Goal: Task Accomplishment & Management: Complete application form

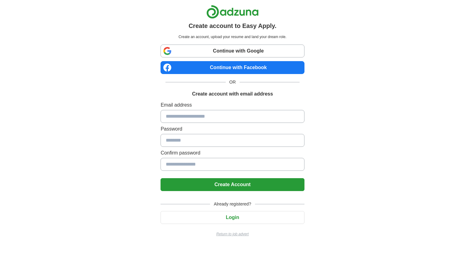
click at [237, 236] on p "Return to job advert" at bounding box center [233, 235] width 144 height 6
click at [181, 114] on input at bounding box center [233, 116] width 144 height 13
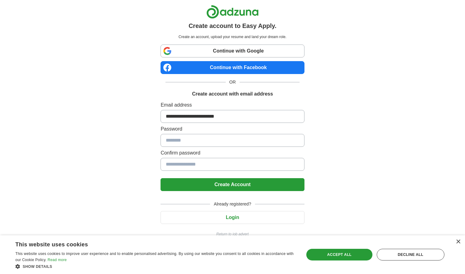
type input "**********"
click at [222, 186] on button "Create Account" at bounding box center [233, 184] width 144 height 13
